Goal: Information Seeking & Learning: Compare options

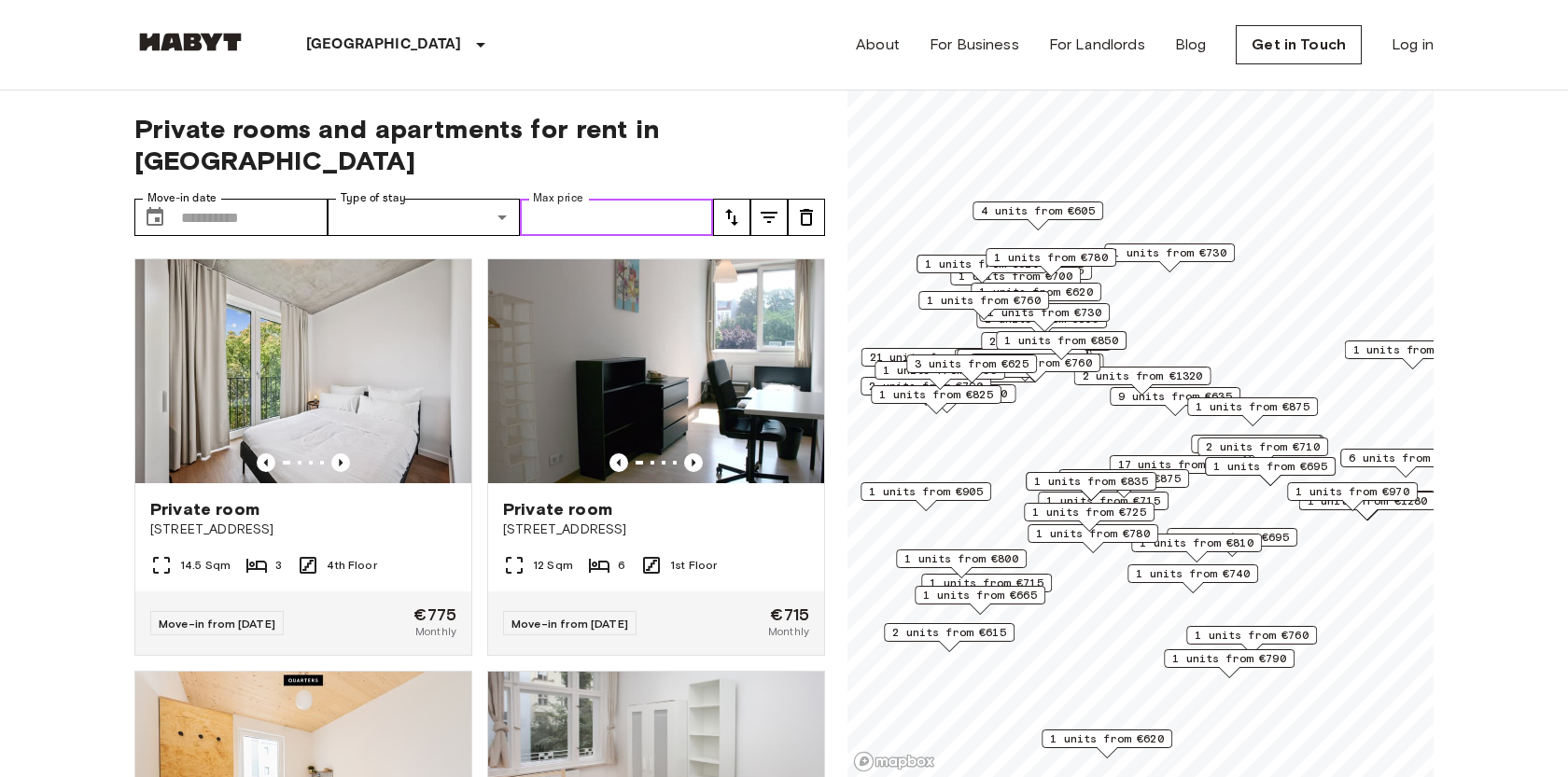
click at [557, 199] on input "Max price" at bounding box center [616, 217] width 193 height 37
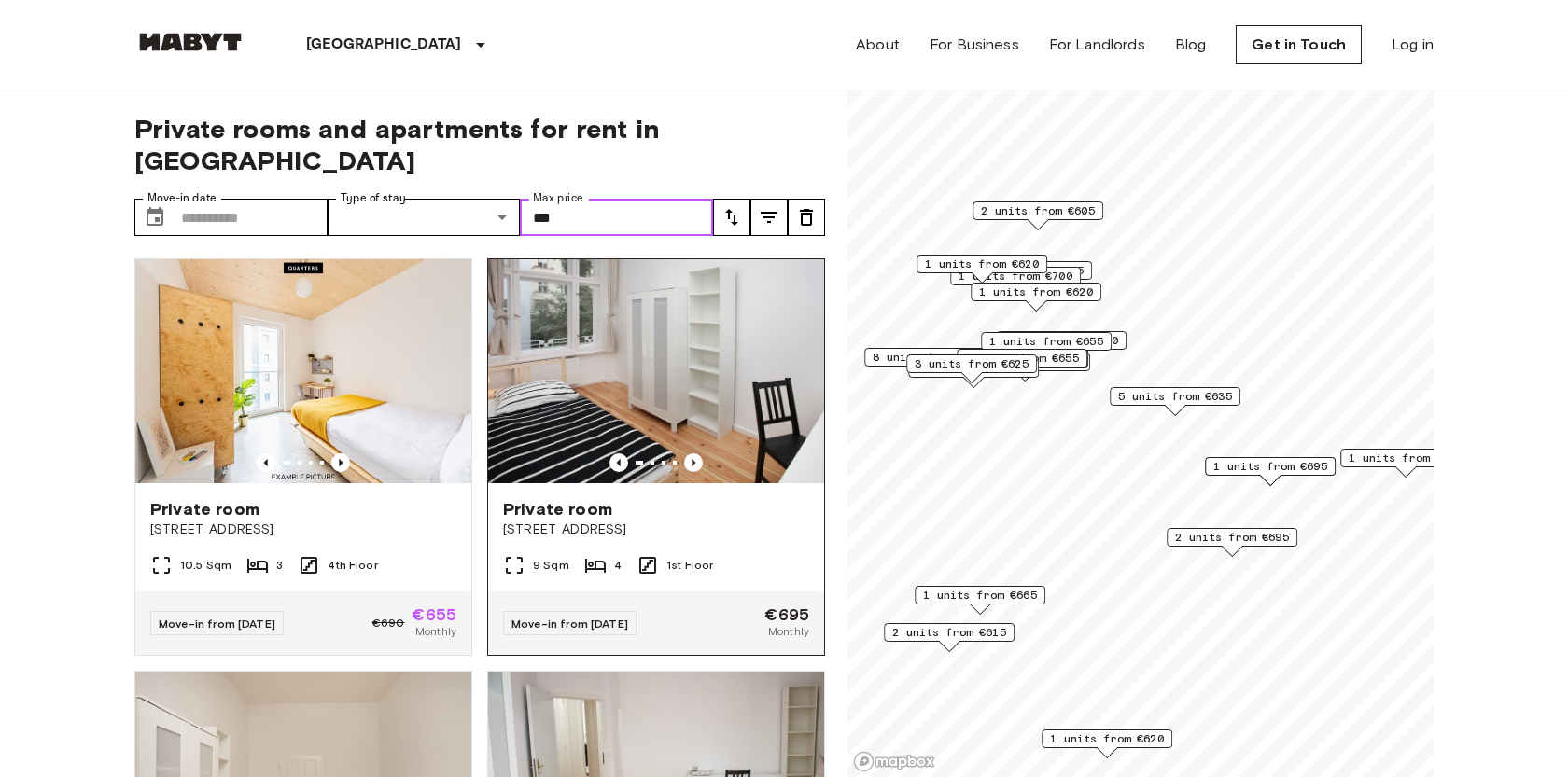
type input "***"
click at [690, 521] on span "[STREET_ADDRESS]" at bounding box center [657, 529] width 306 height 18
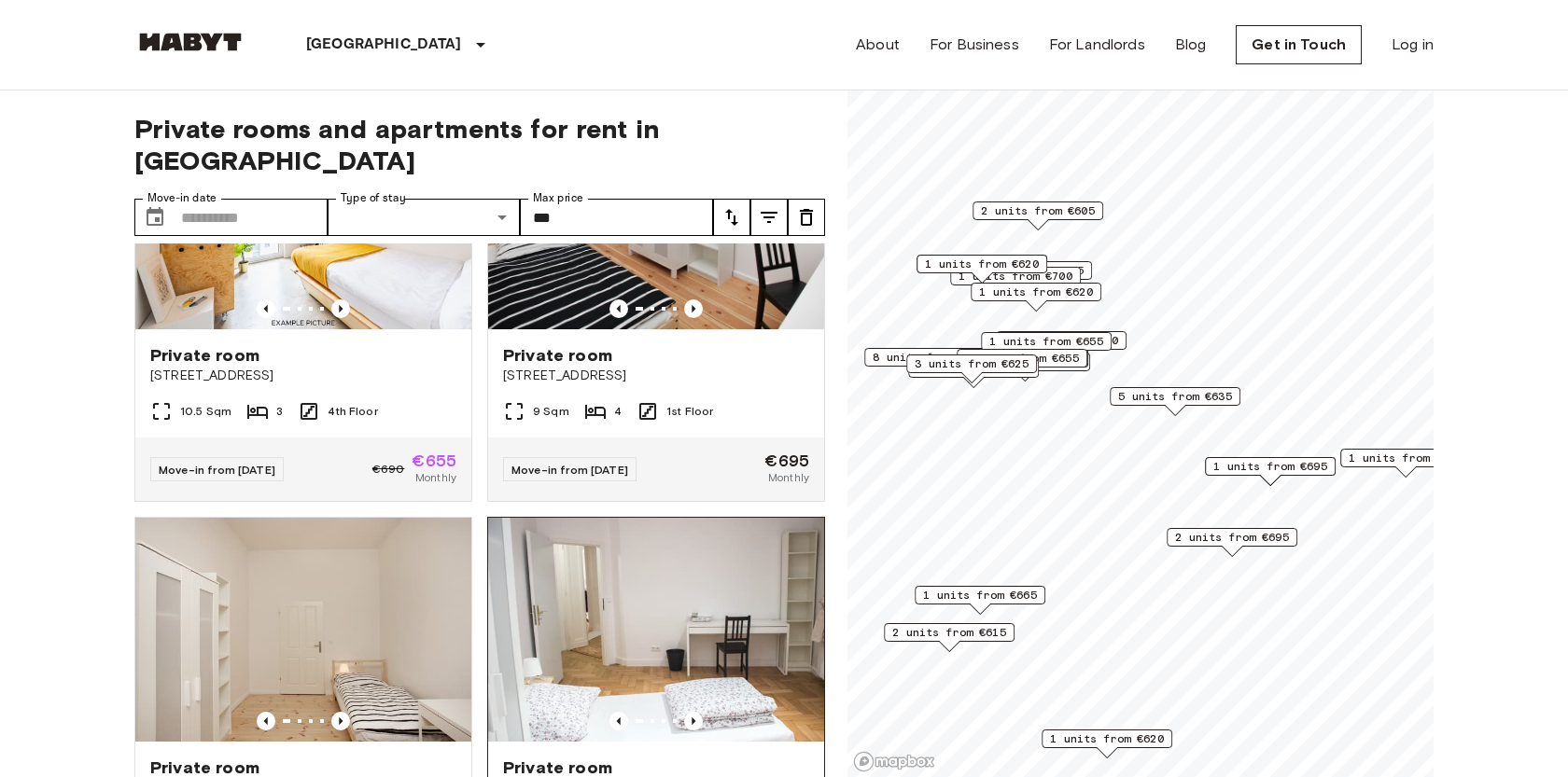
scroll to position [120, 0]
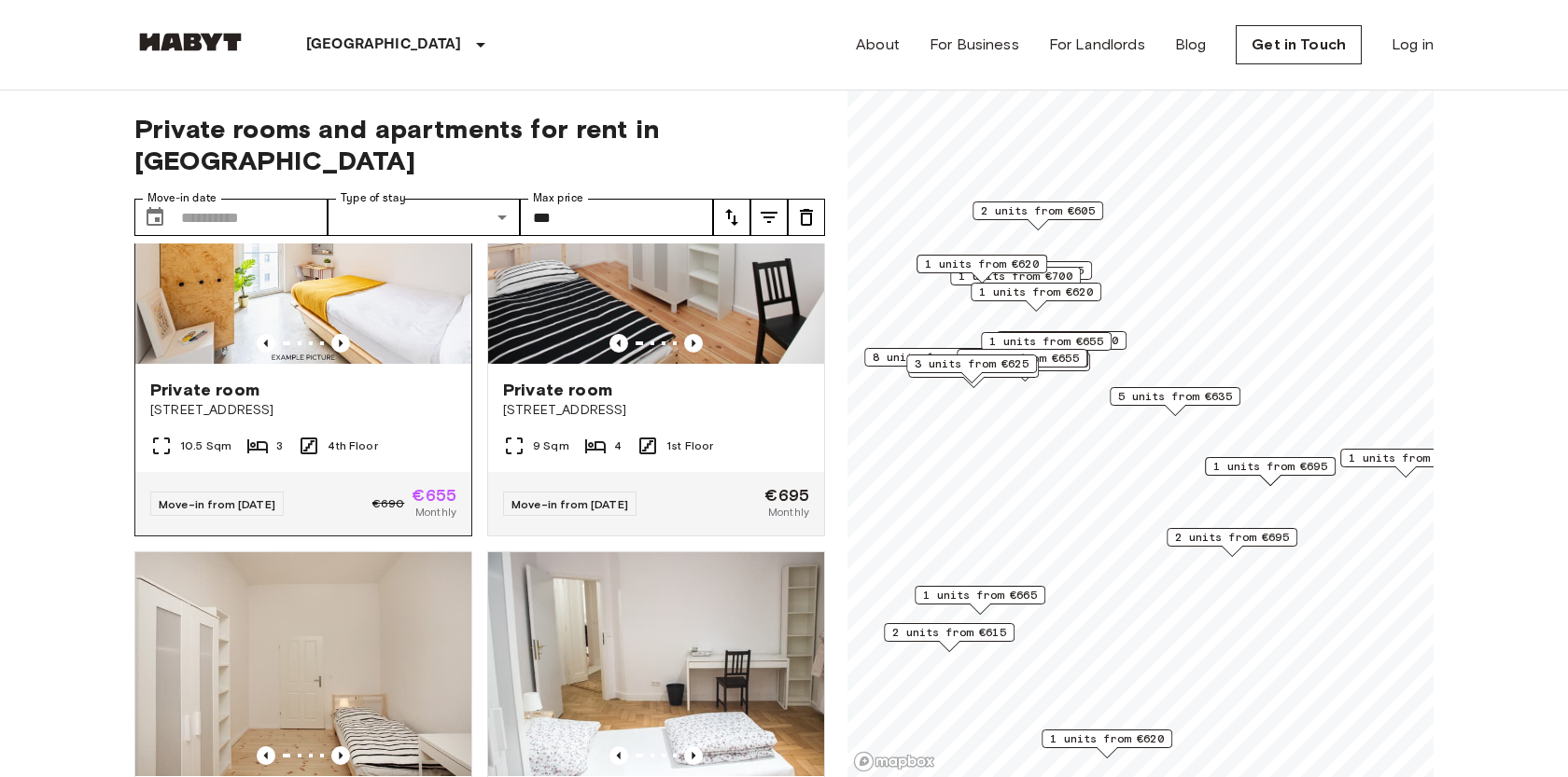
click at [385, 401] on span "[STREET_ADDRESS]" at bounding box center [303, 410] width 306 height 18
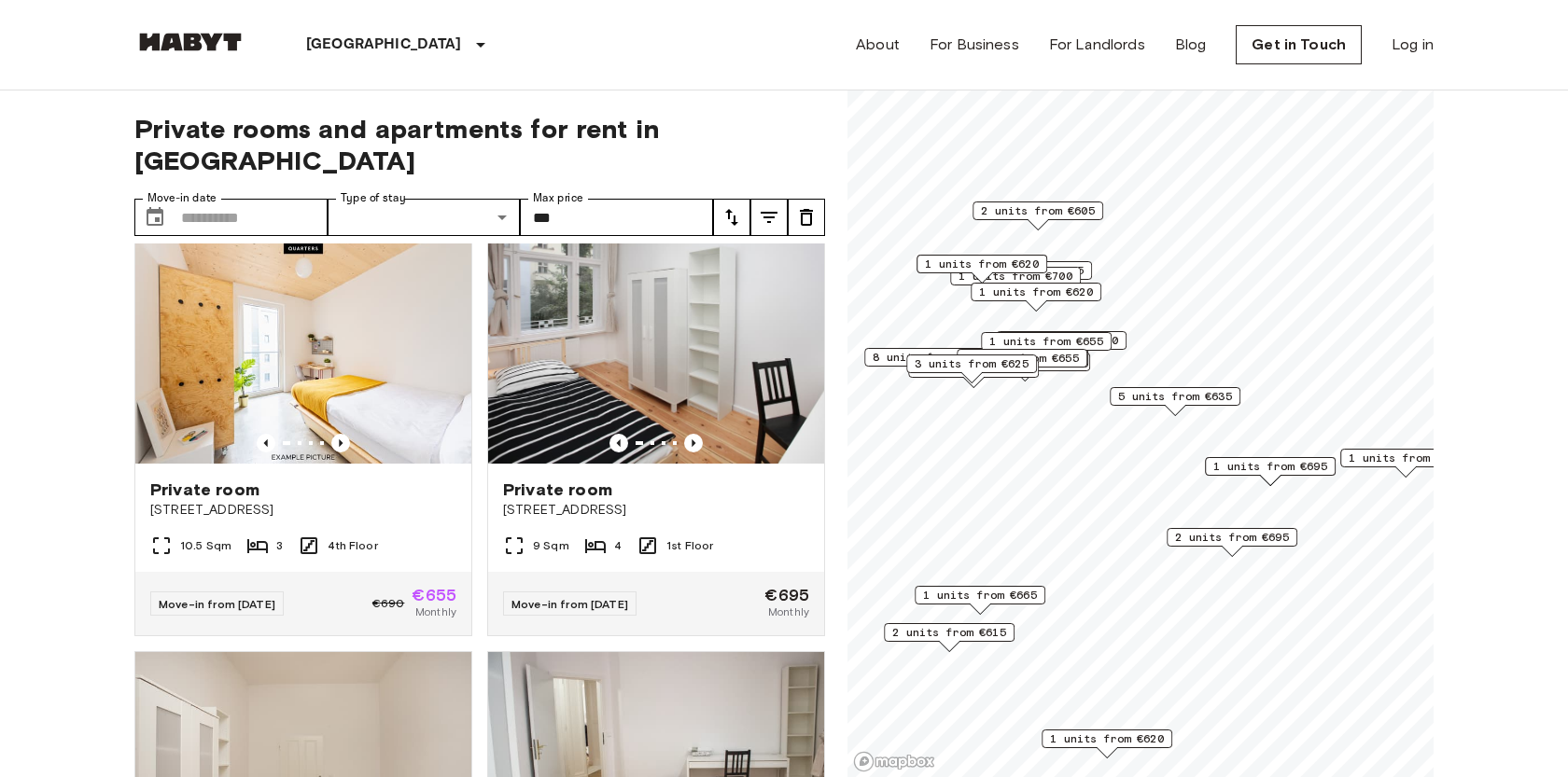
scroll to position [0, 0]
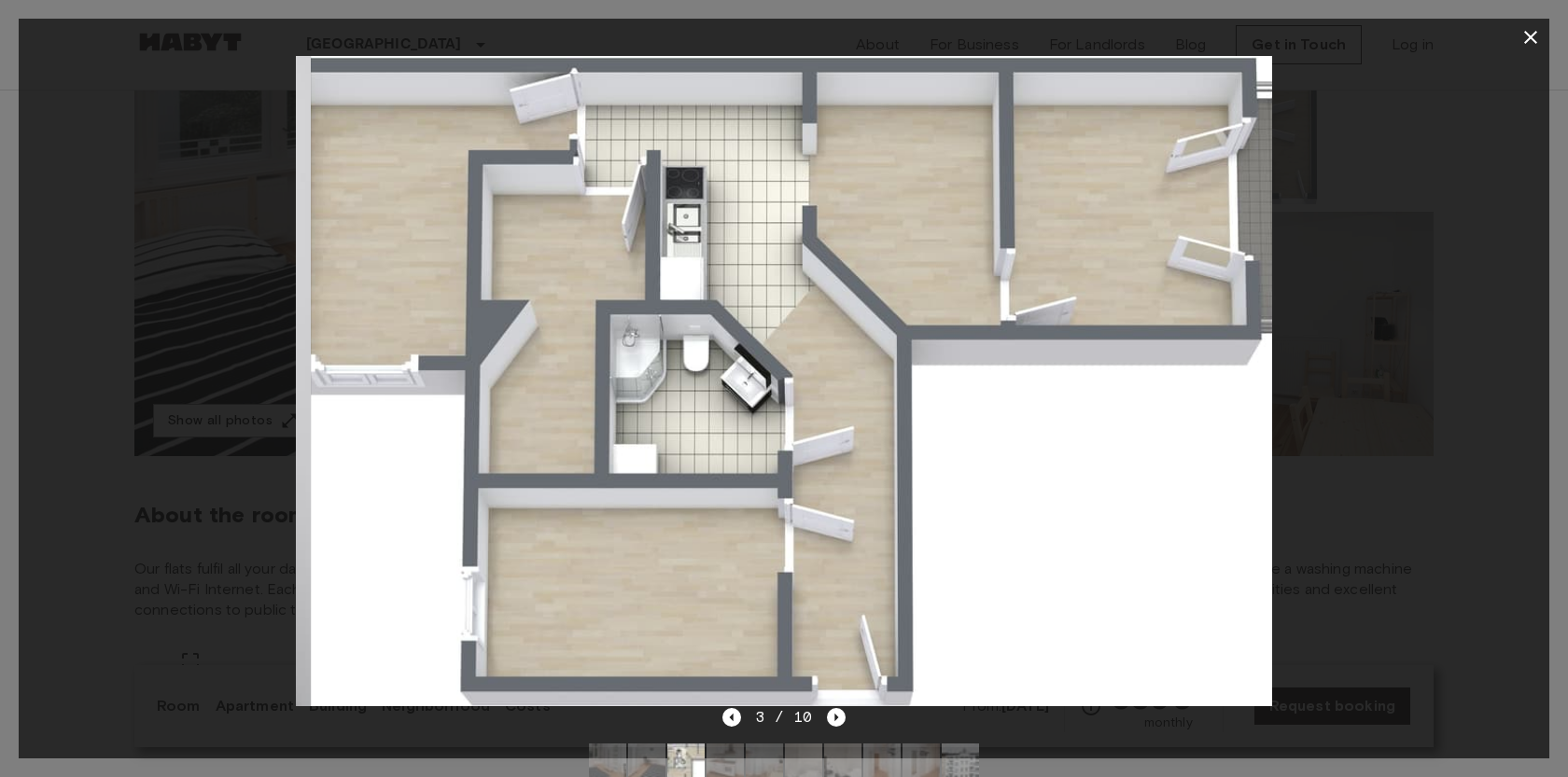
click at [724, 232] on img at bounding box center [798, 381] width 975 height 651
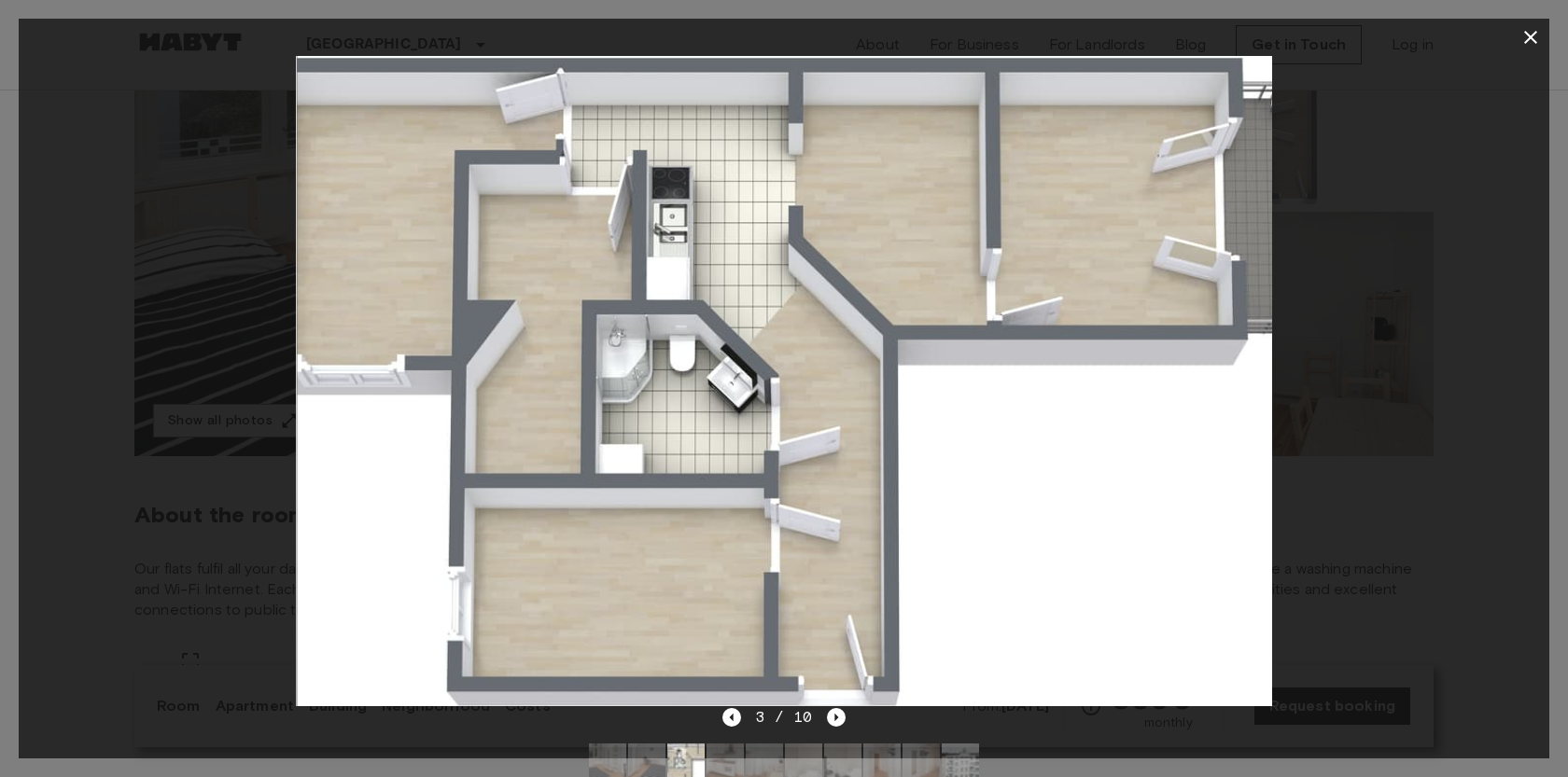
click at [747, 281] on img at bounding box center [784, 381] width 975 height 651
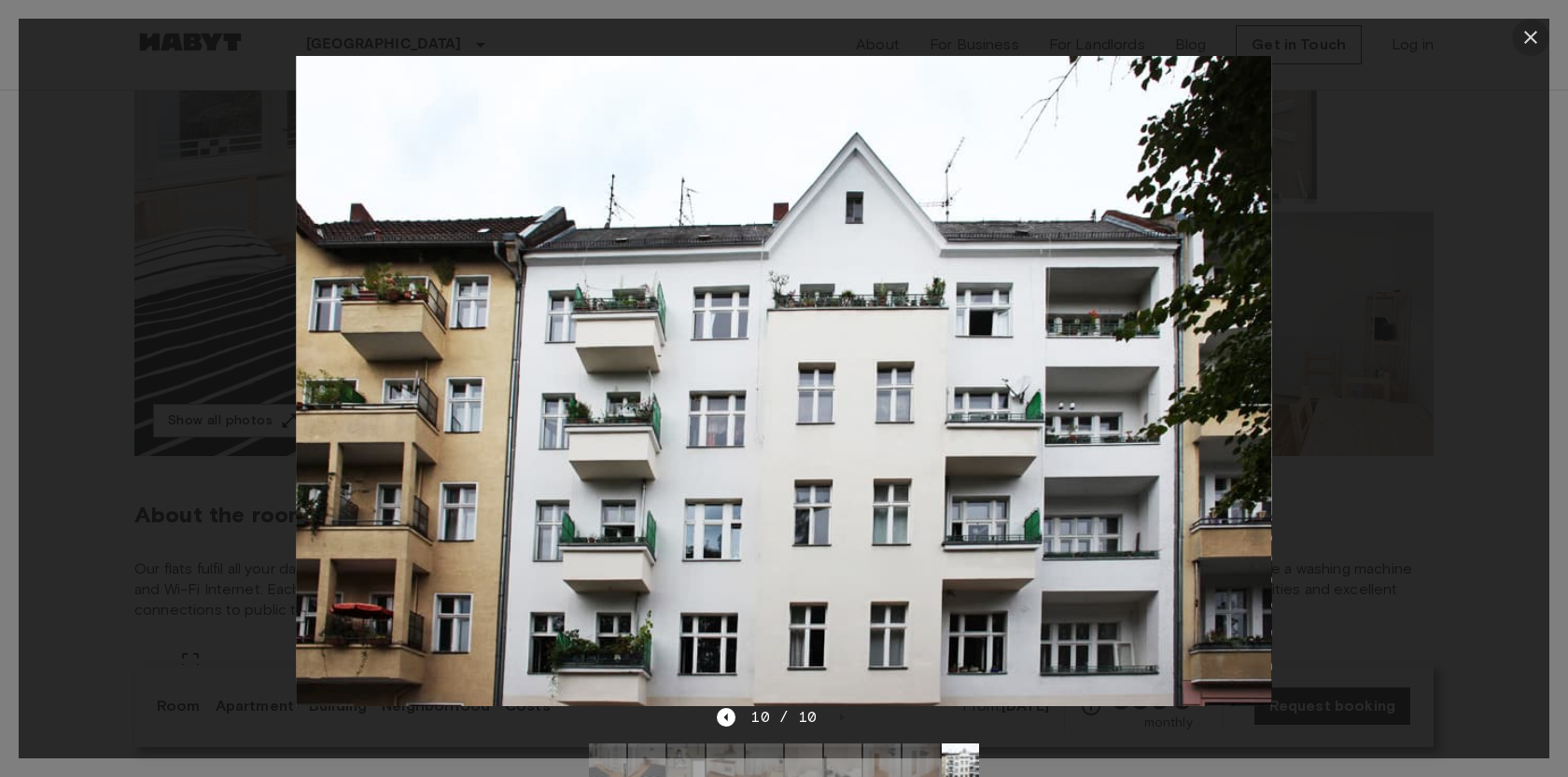
click at [1534, 30] on icon "button" at bounding box center [1530, 36] width 22 height 22
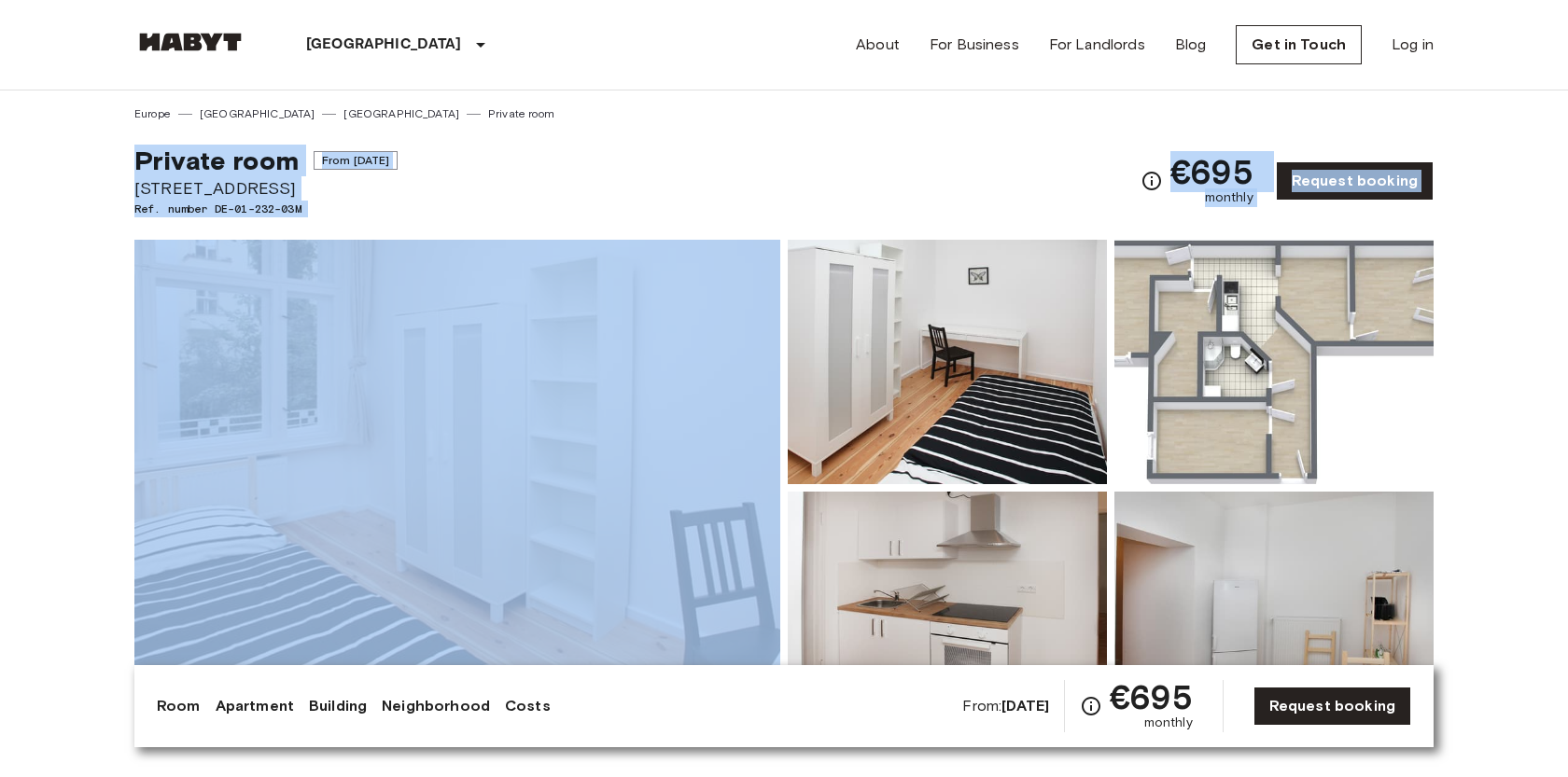
drag, startPoint x: 119, startPoint y: 144, endPoint x: 304, endPoint y: 227, distance: 202.8
copy div "Private room From Sep 21 2025 Ratiborstraße 9 Ref. number DE-01-232-03M €695 mo…"
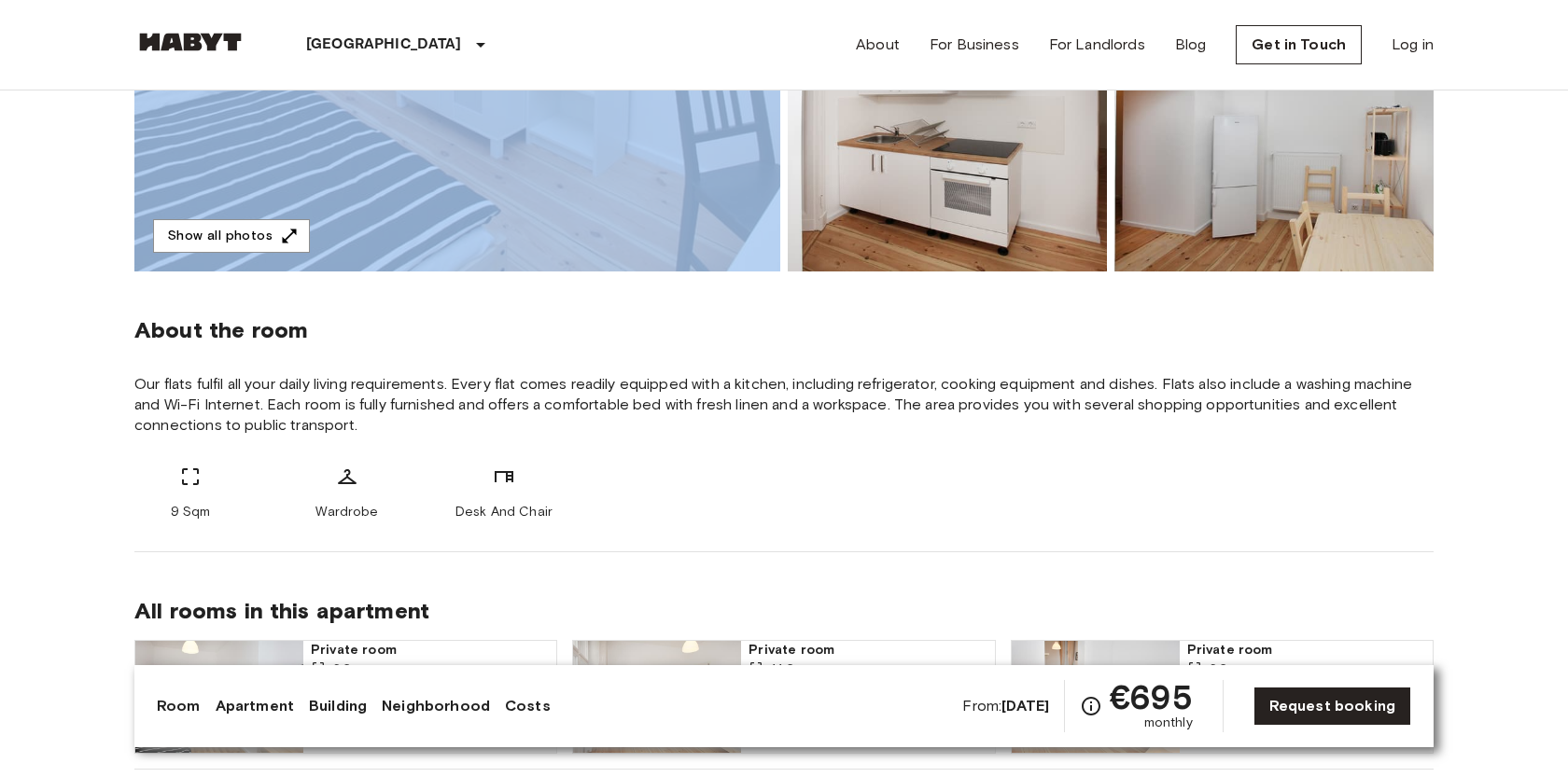
scroll to position [550, 0]
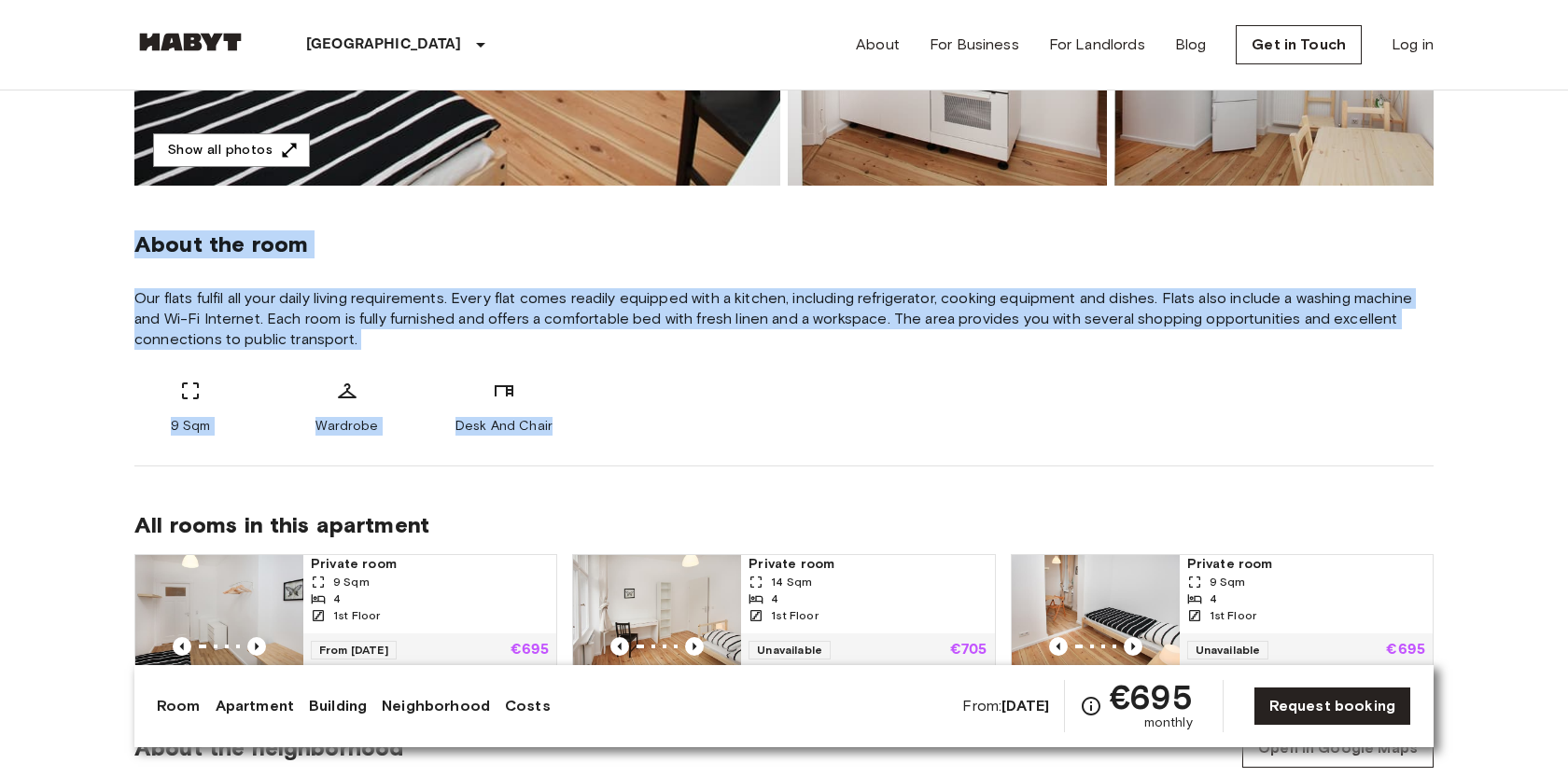
drag, startPoint x: 126, startPoint y: 236, endPoint x: 599, endPoint y: 441, distance: 515.5
copy div "About the room Our flats fulfil all your daily living requirements. Every flat …"
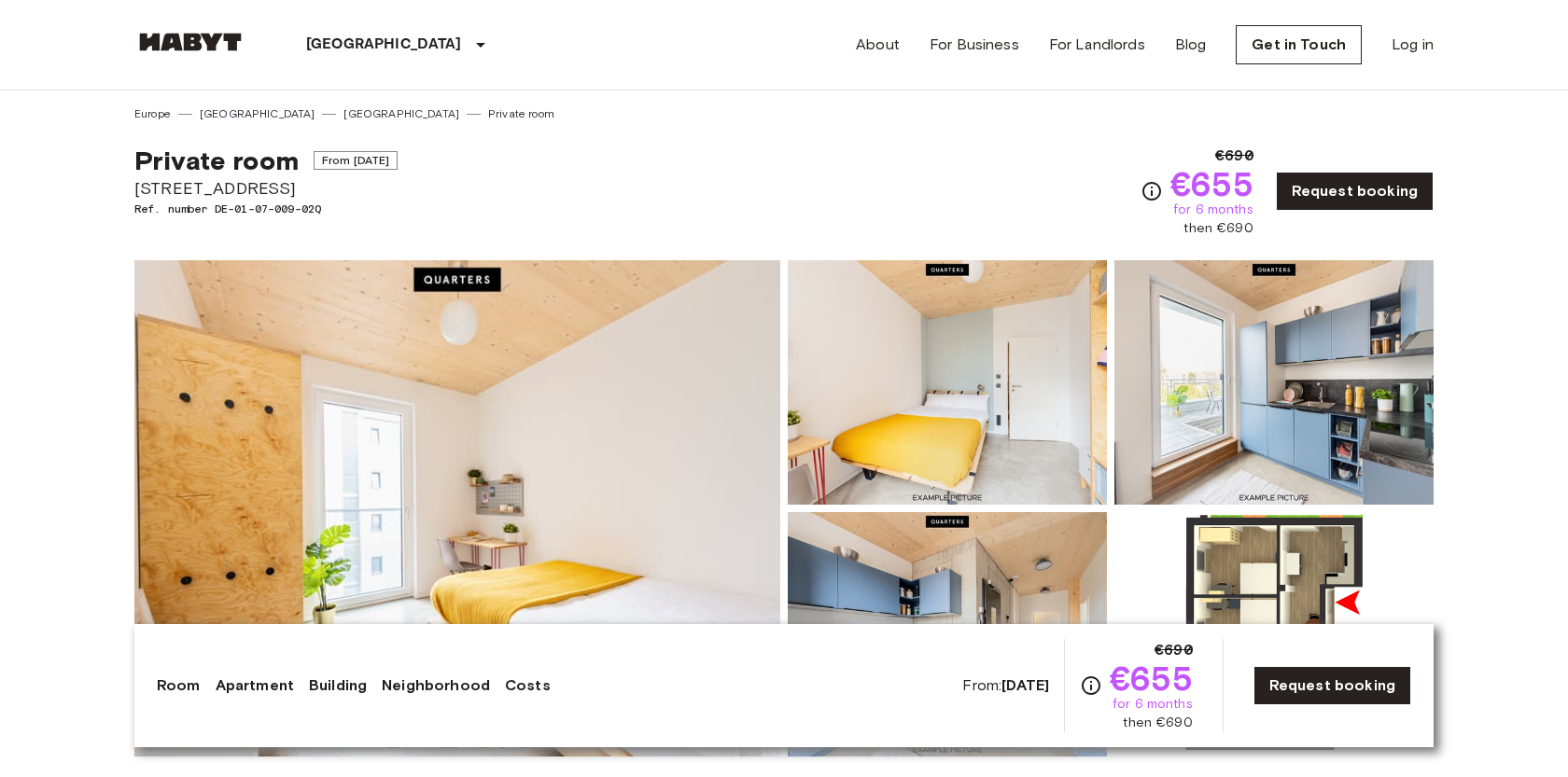
scroll to position [242, 0]
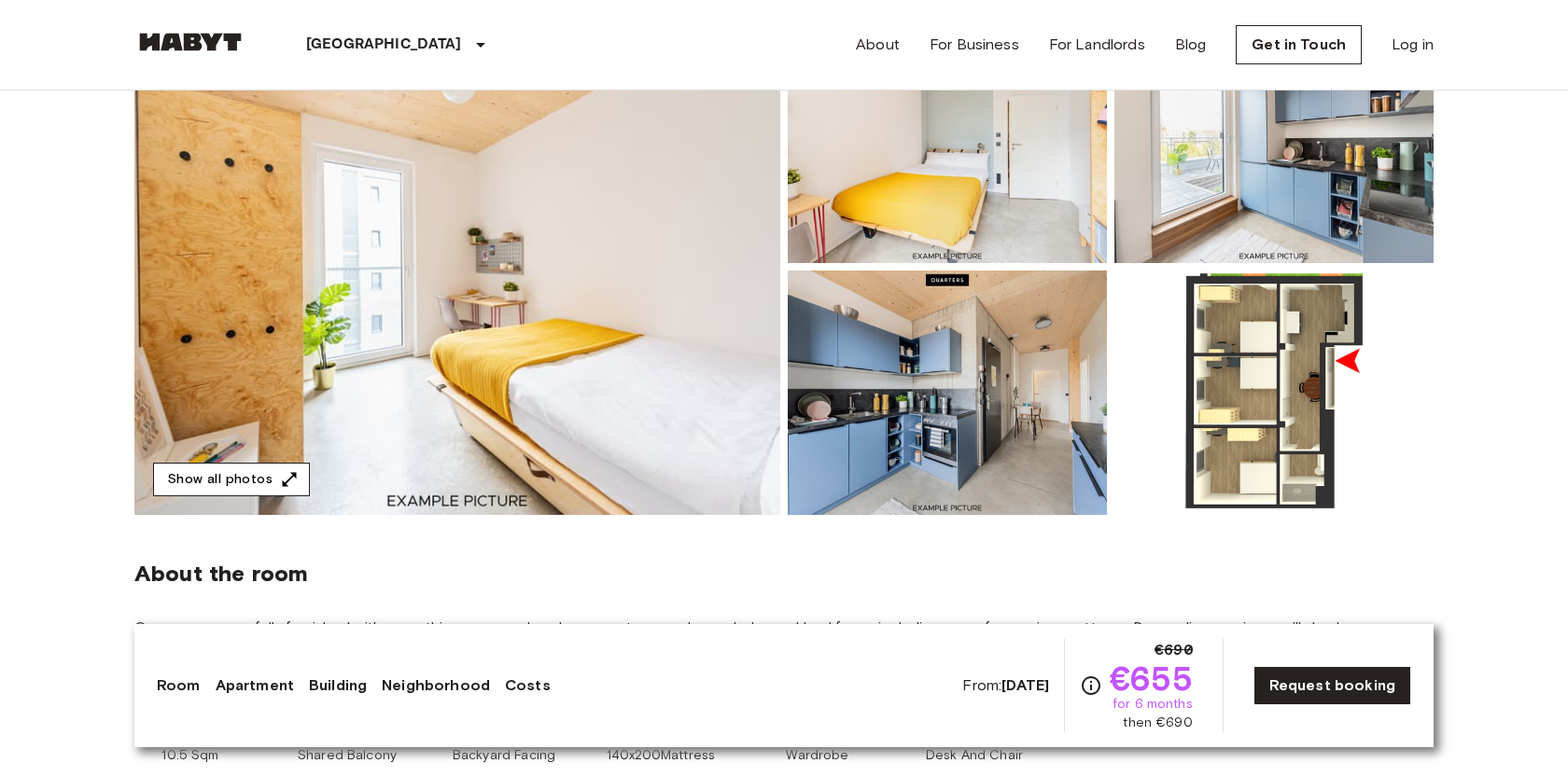
click at [251, 470] on button "Show all photos" at bounding box center [232, 480] width 157 height 34
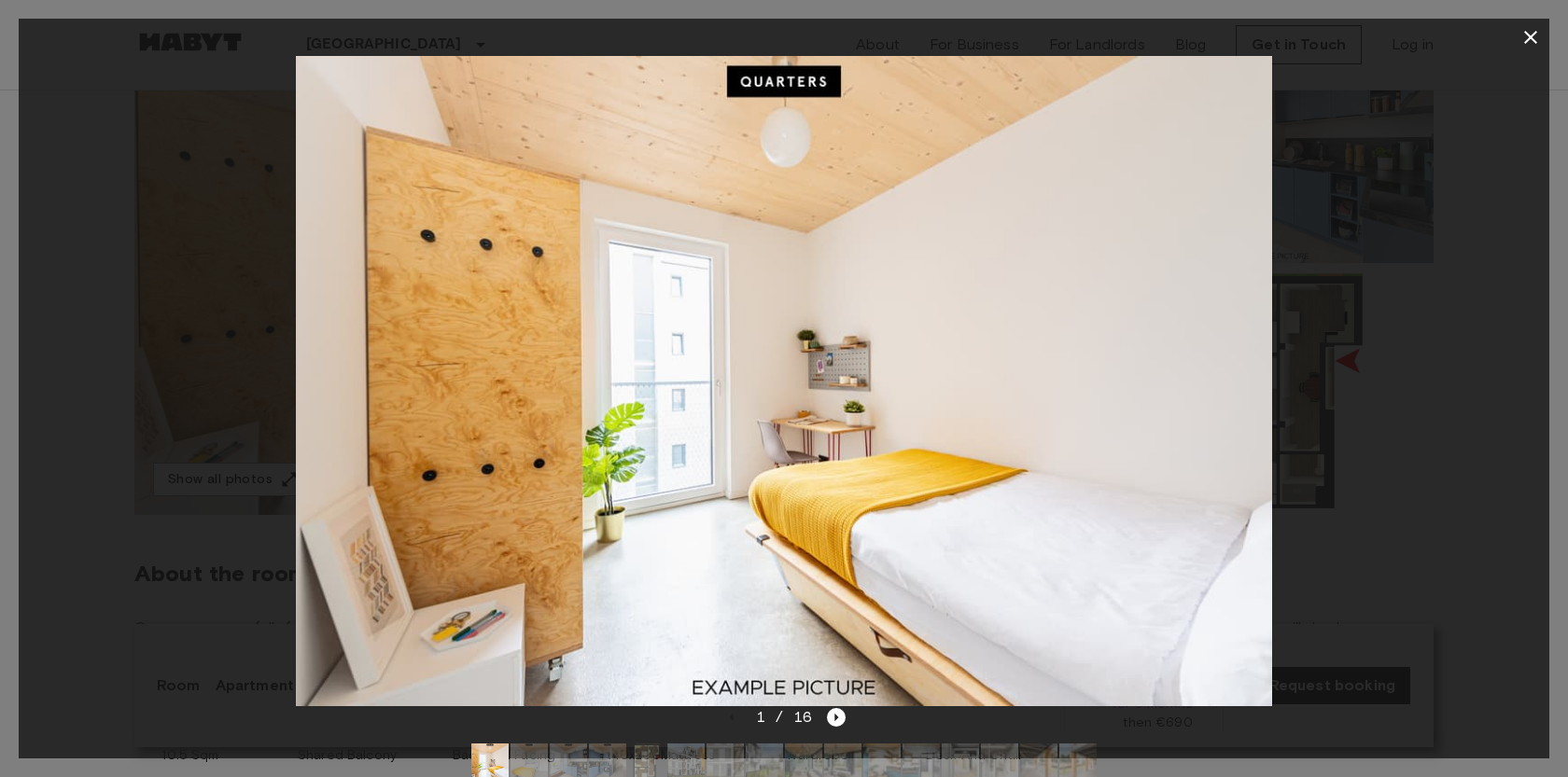
scroll to position [0, 0]
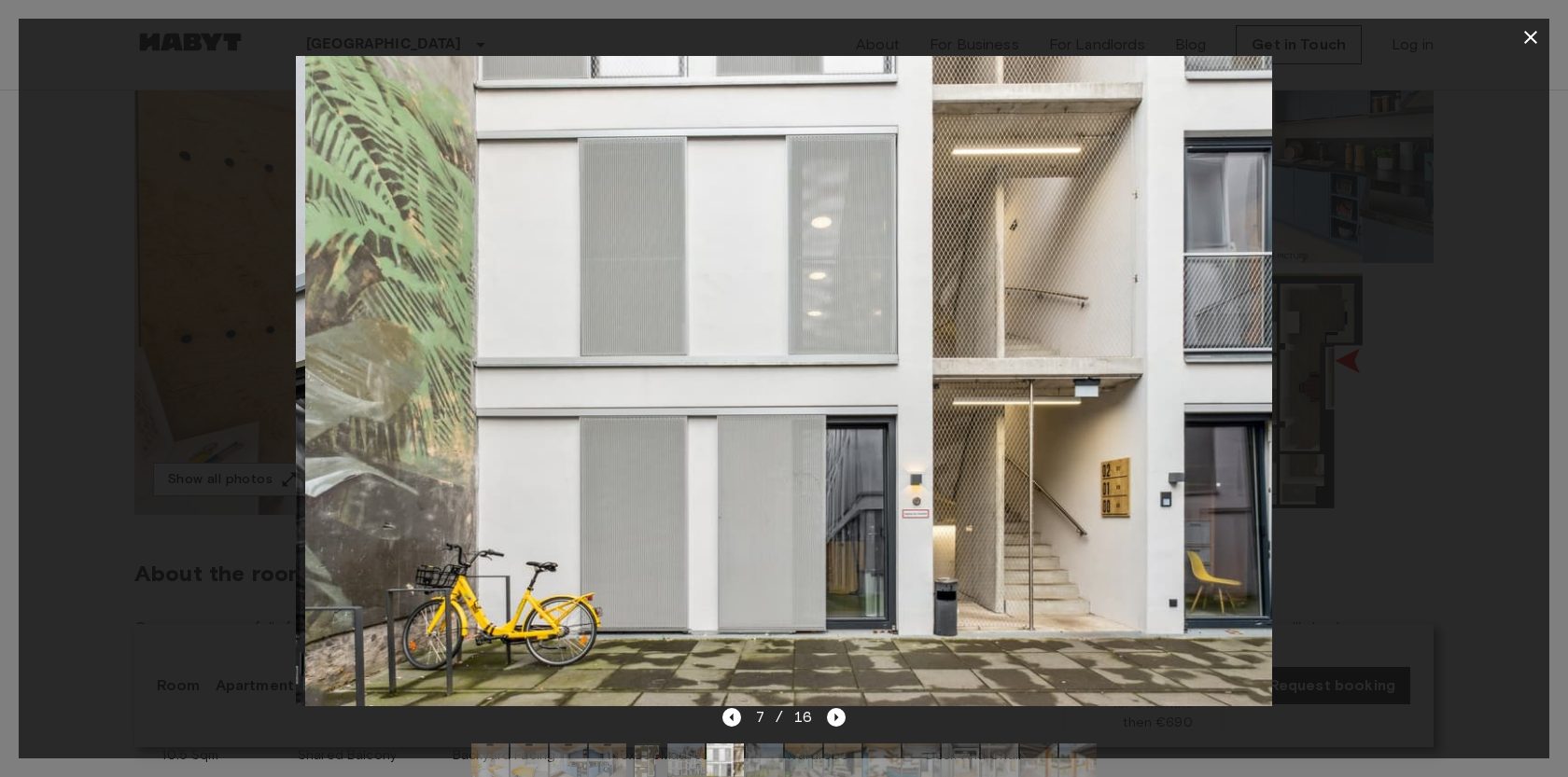
click at [791, 350] on img at bounding box center [793, 381] width 975 height 651
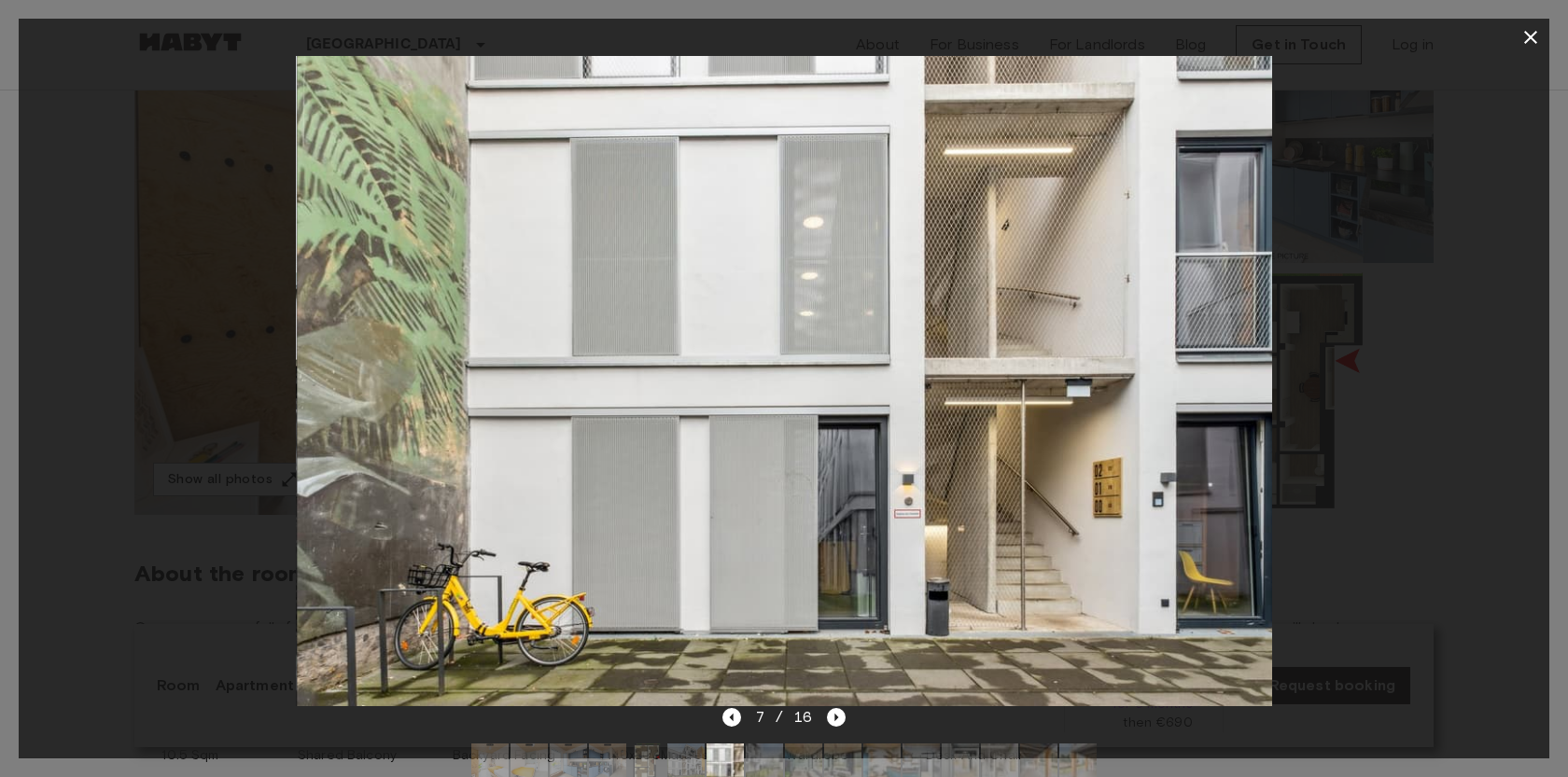
click at [842, 246] on img at bounding box center [784, 381] width 975 height 651
click at [869, 273] on img at bounding box center [783, 381] width 975 height 651
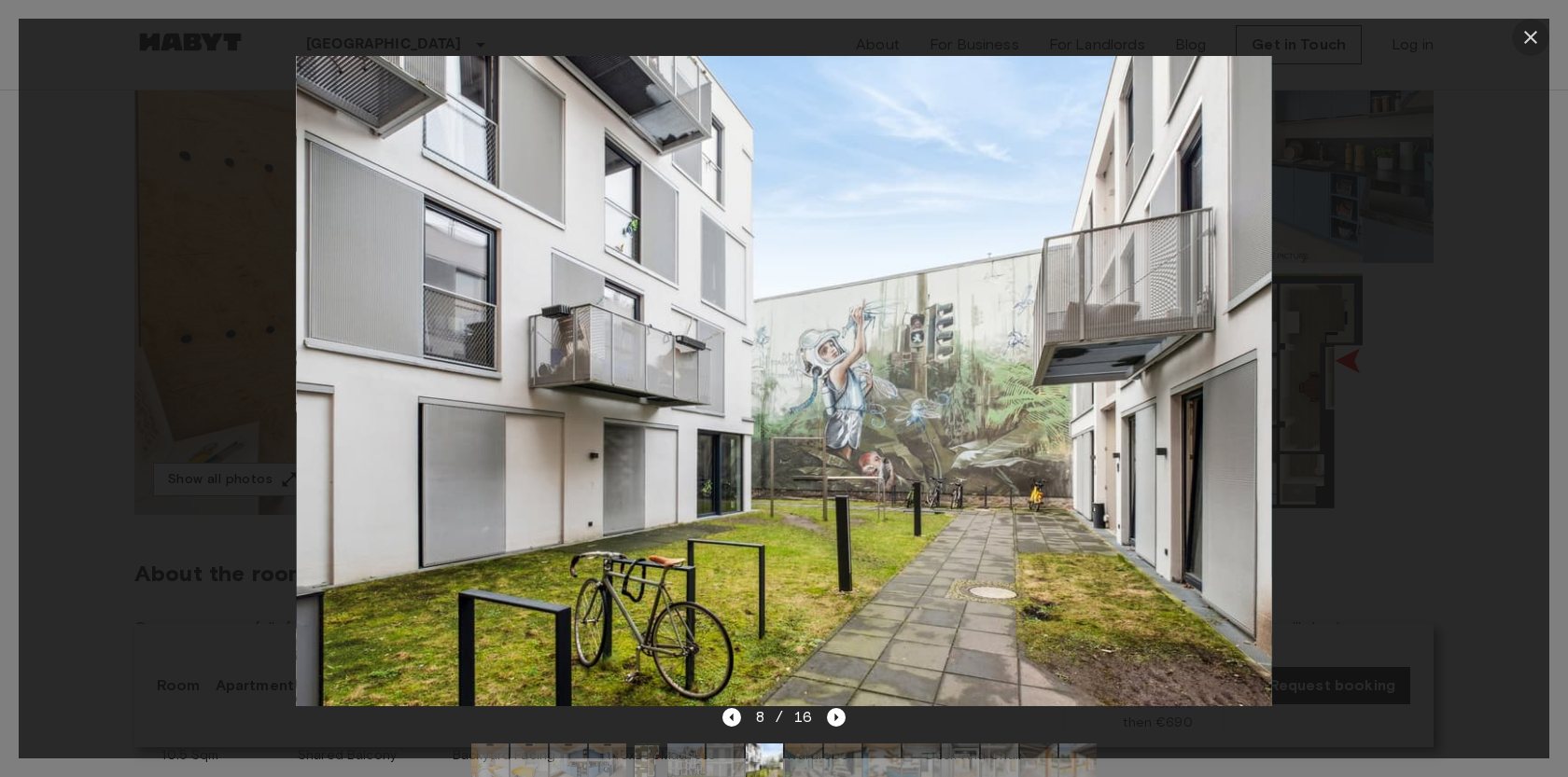
click at [1528, 35] on icon "button" at bounding box center [1530, 36] width 22 height 22
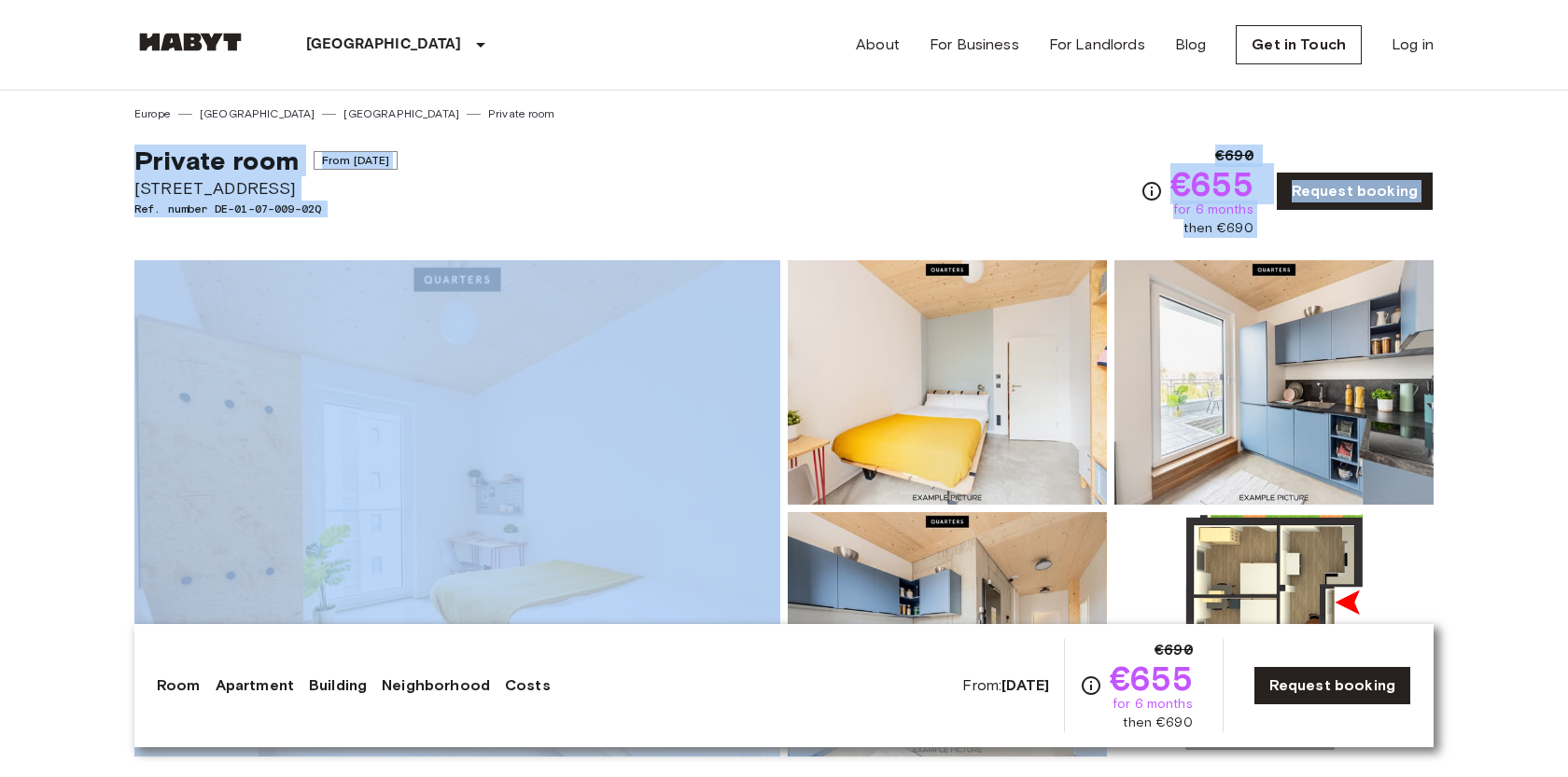
drag, startPoint x: 116, startPoint y: 155, endPoint x: 283, endPoint y: 256, distance: 195.2
copy div "Private room From Sep 21 2025 Müllerstraße 55A Ref. number DE-01-07-009-02Q €69…"
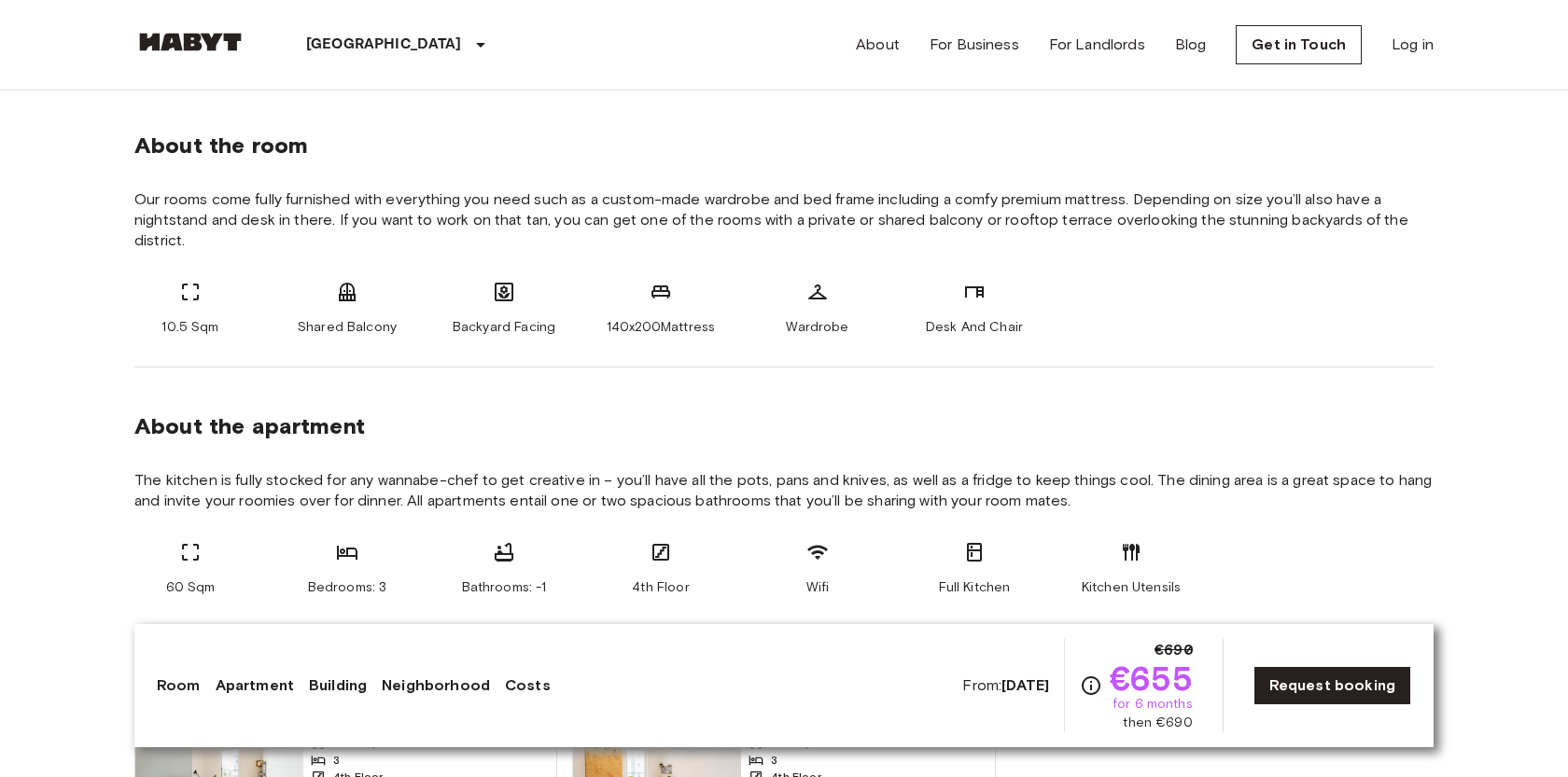
scroll to position [673, 0]
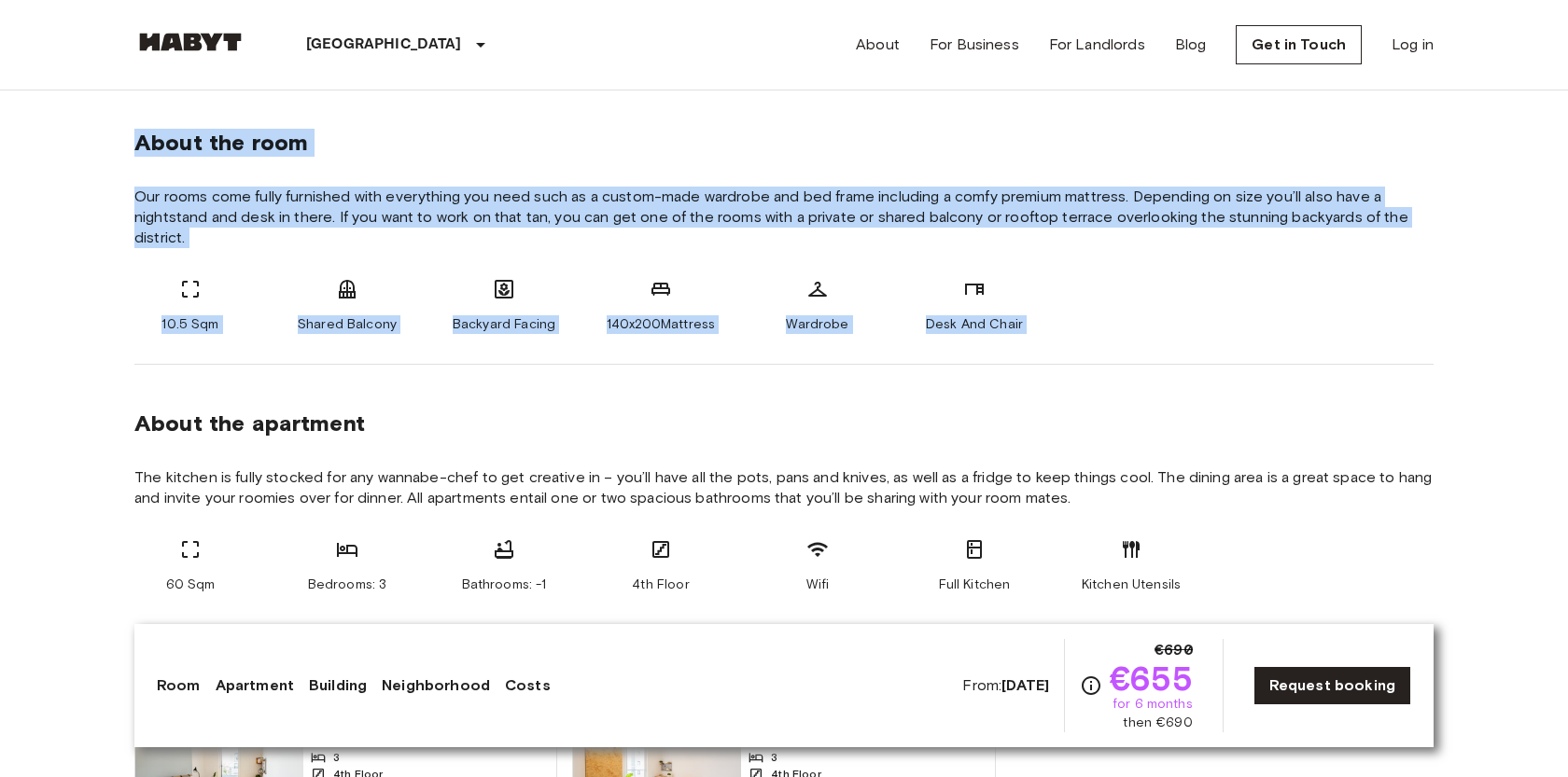
drag, startPoint x: 117, startPoint y: 137, endPoint x: 616, endPoint y: 390, distance: 559.5
copy div "About the room Our rooms come fully furnished with everything you need such as …"
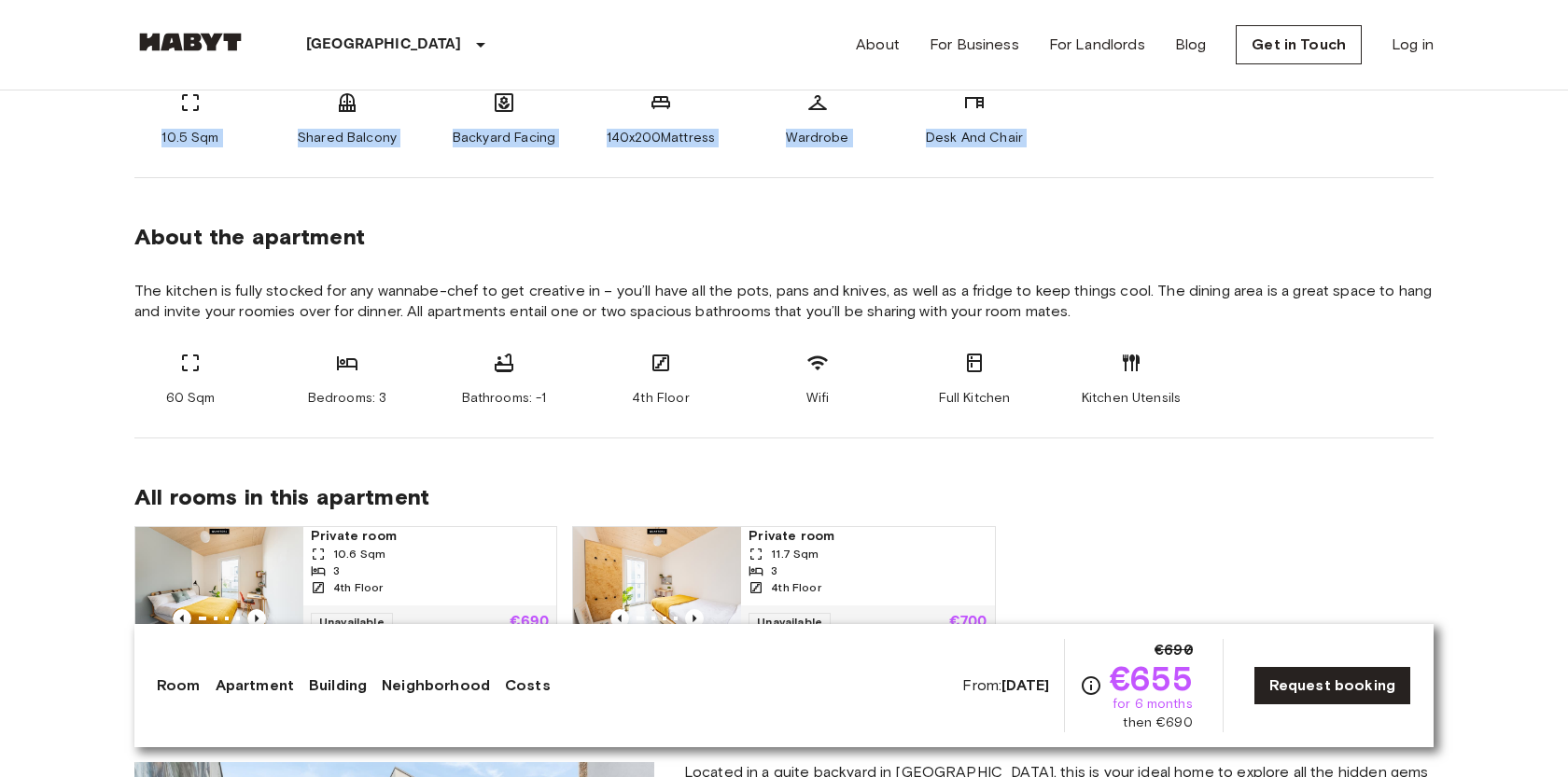
scroll to position [872, 0]
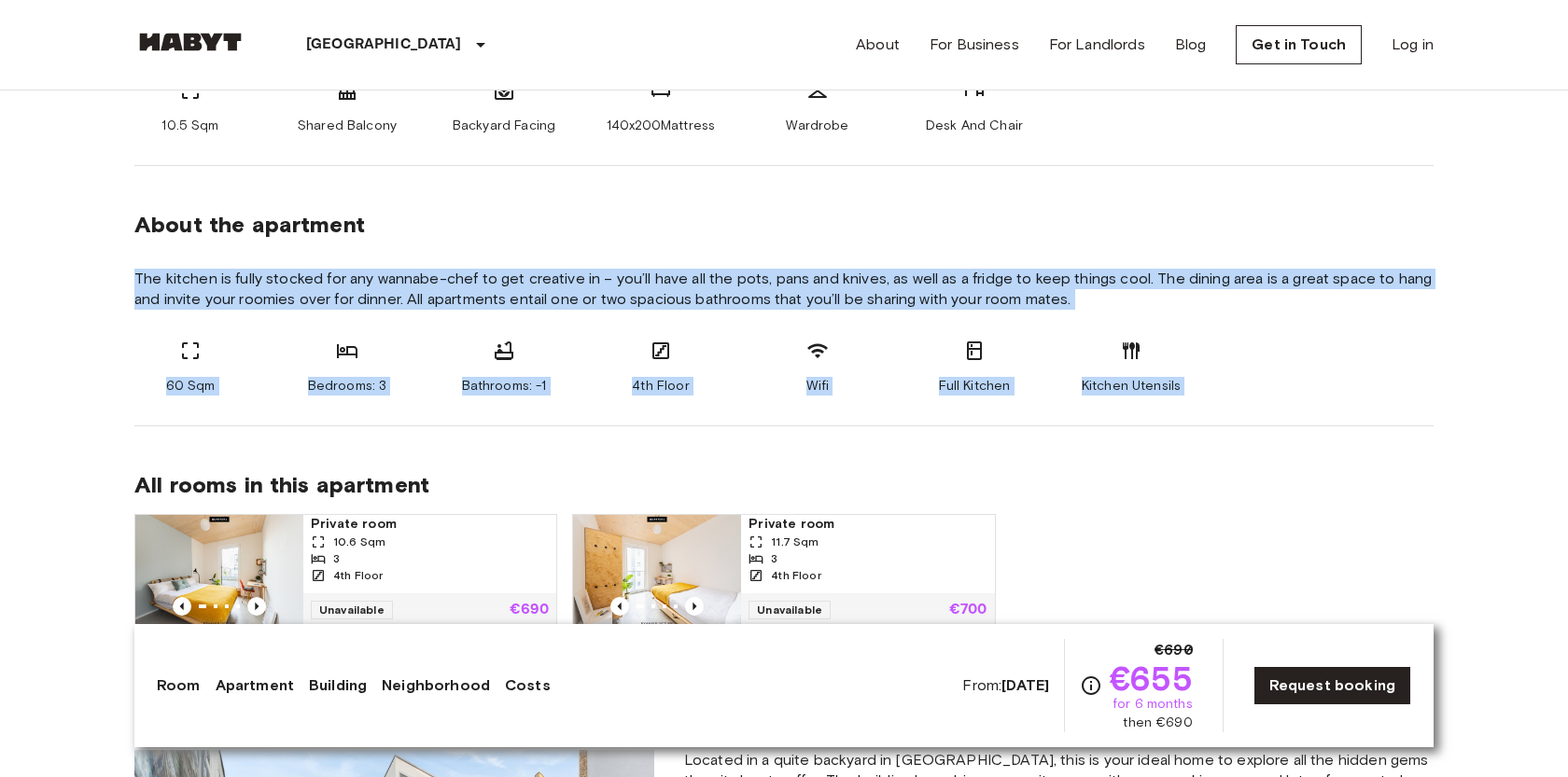
drag, startPoint x: 111, startPoint y: 273, endPoint x: 365, endPoint y: 434, distance: 300.7
copy section "The kitchen is fully stocked for any wannabe-chef to get creative in – you’ll h…"
